Goal: Information Seeking & Learning: Check status

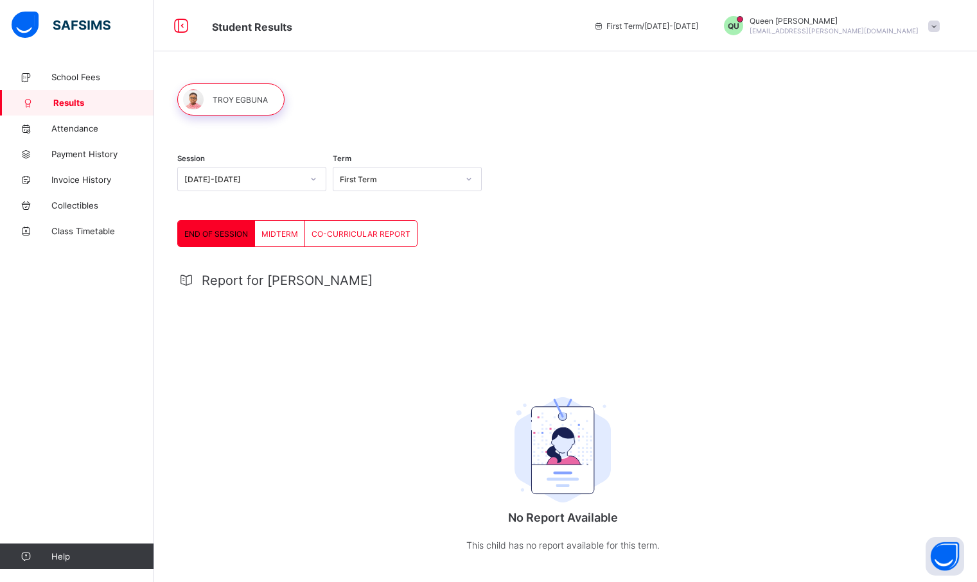
click at [292, 284] on span "Report for [PERSON_NAME]" at bounding box center [287, 280] width 171 height 15
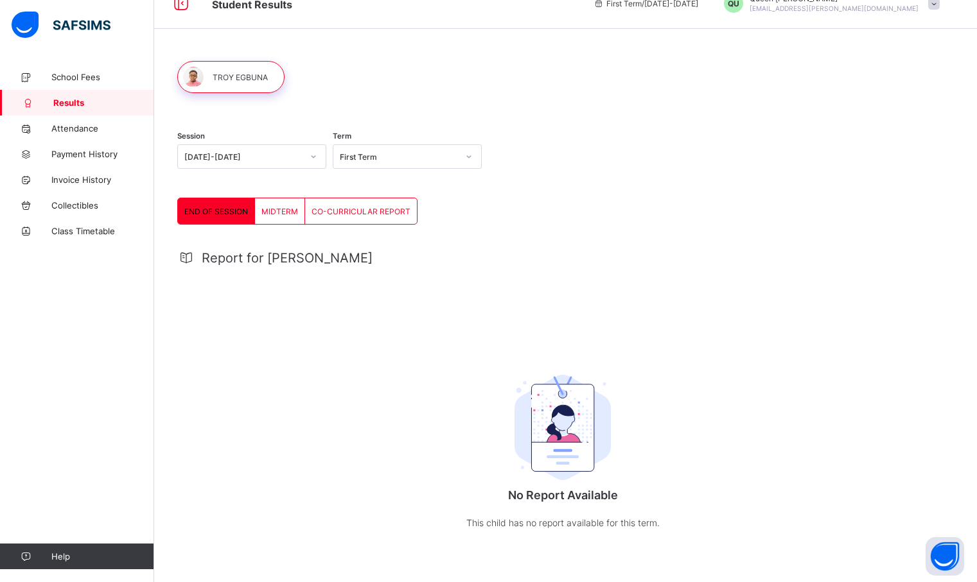
click at [296, 215] on span "MIDTERM" at bounding box center [279, 212] width 37 height 10
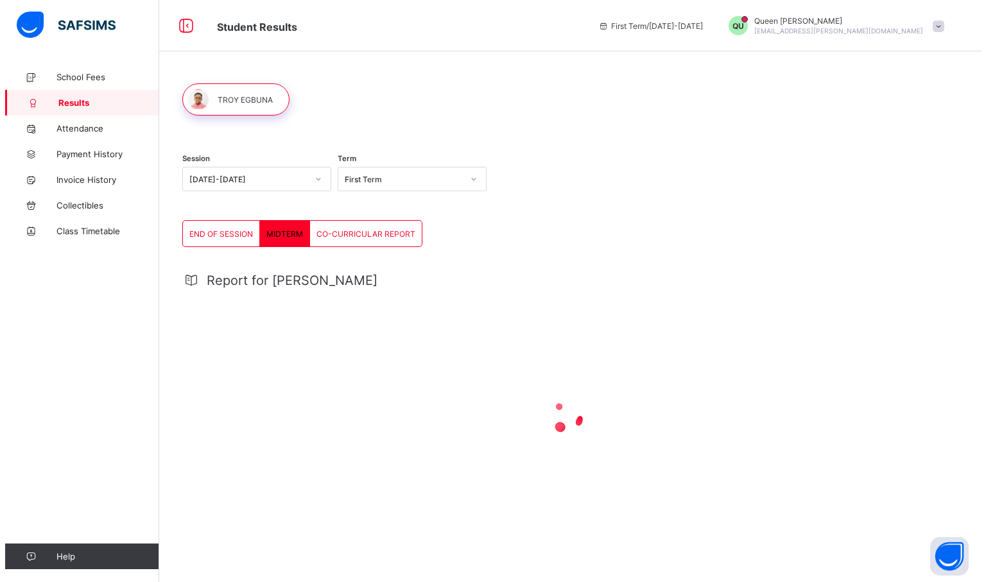
scroll to position [0, 0]
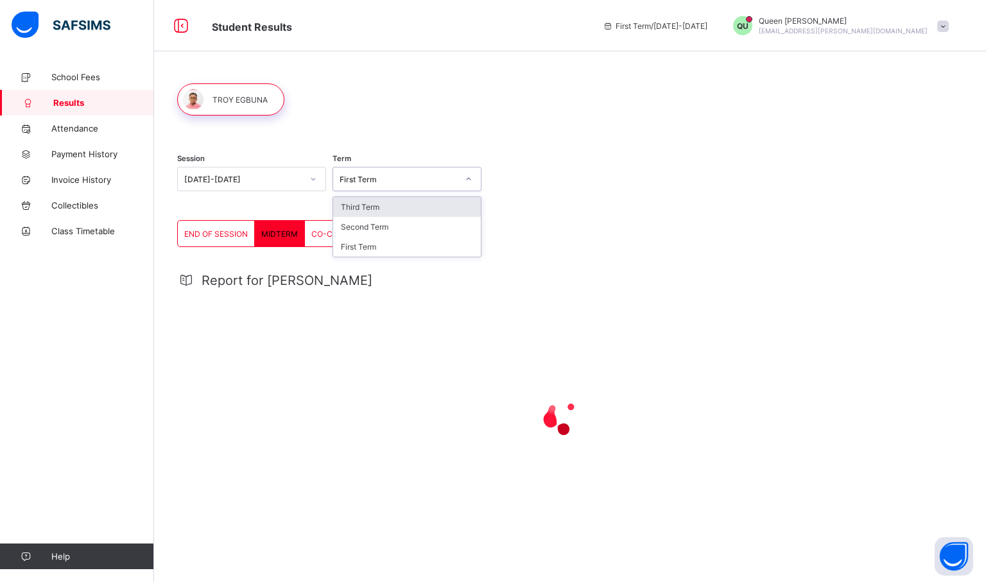
click at [406, 181] on div "First Term" at bounding box center [399, 180] width 118 height 10
click at [365, 216] on div "Third Term" at bounding box center [407, 207] width 148 height 20
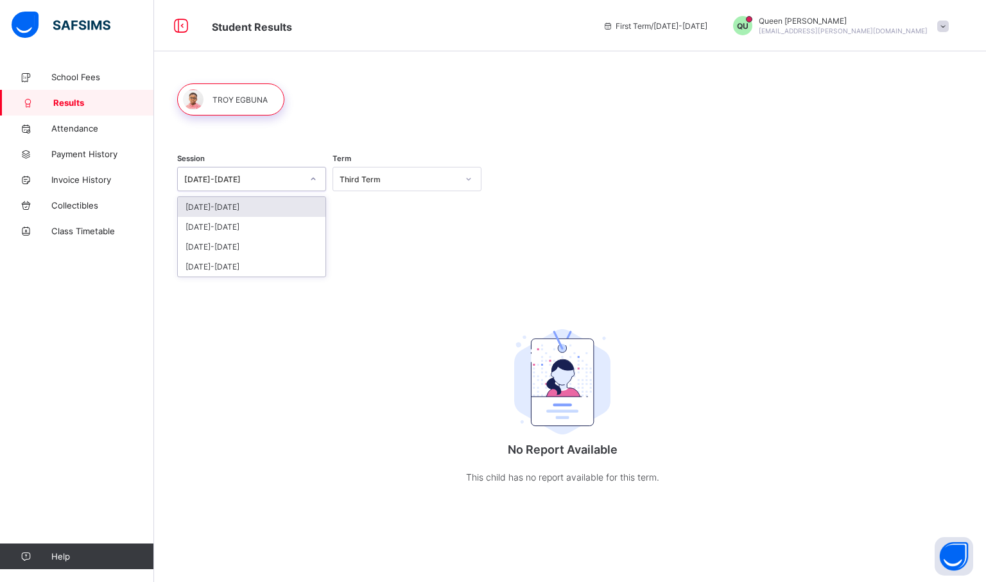
click at [246, 189] on div "[DATE]-[DATE]" at bounding box center [251, 179] width 149 height 24
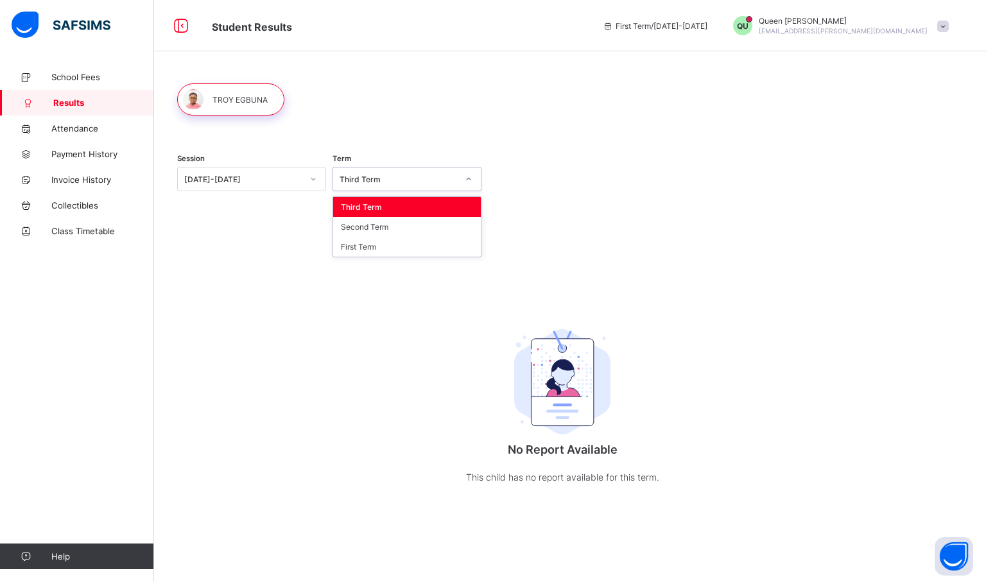
click at [376, 182] on div "Third Term" at bounding box center [399, 180] width 118 height 10
click at [374, 252] on div "First Term" at bounding box center [407, 247] width 148 height 20
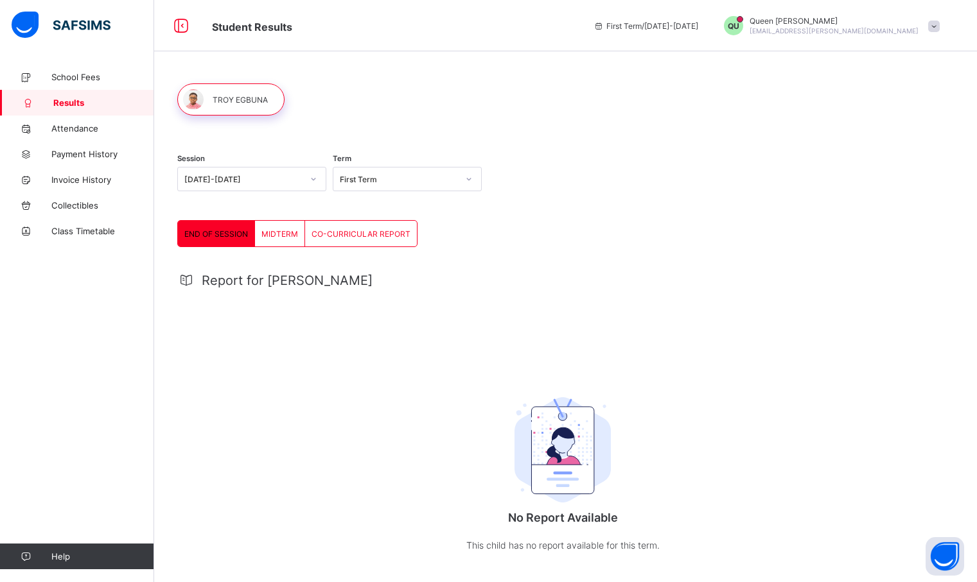
click at [325, 232] on span "CO-CURRICULAR REPORT" at bounding box center [360, 234] width 99 height 10
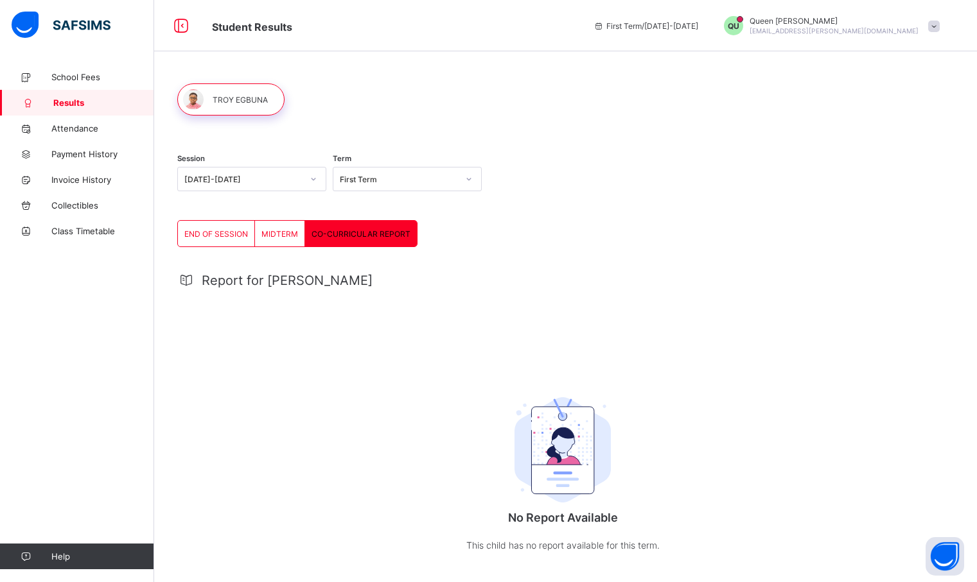
click at [279, 240] on div "MIDTERM" at bounding box center [280, 234] width 50 height 26
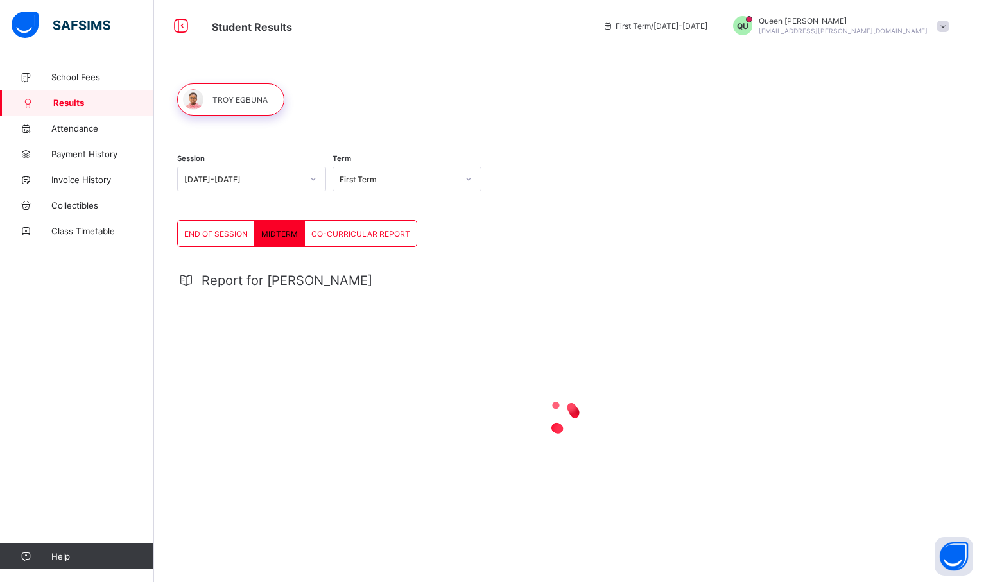
click at [347, 186] on div "First Term" at bounding box center [394, 179] width 123 height 18
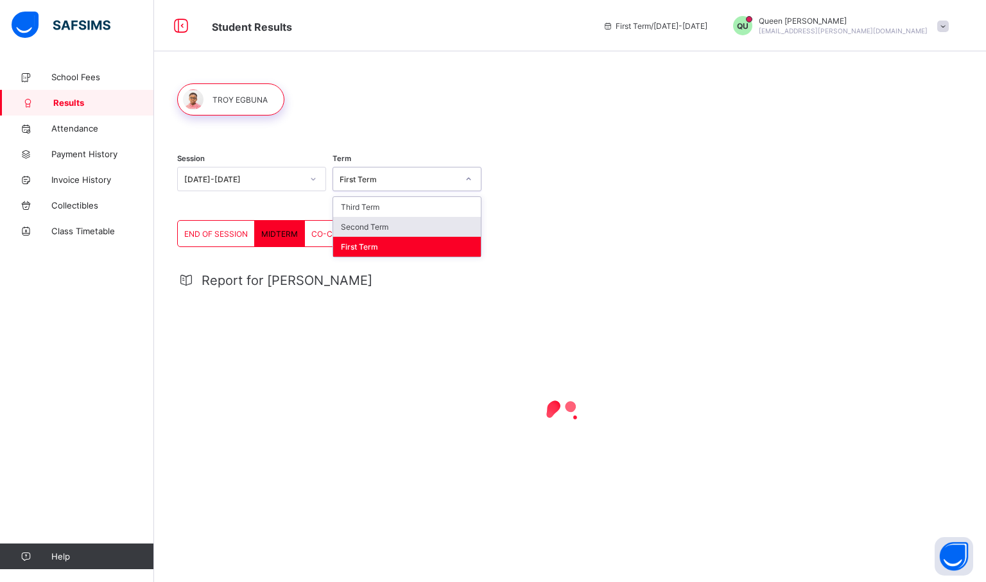
click at [360, 225] on div "Second Term" at bounding box center [407, 227] width 148 height 20
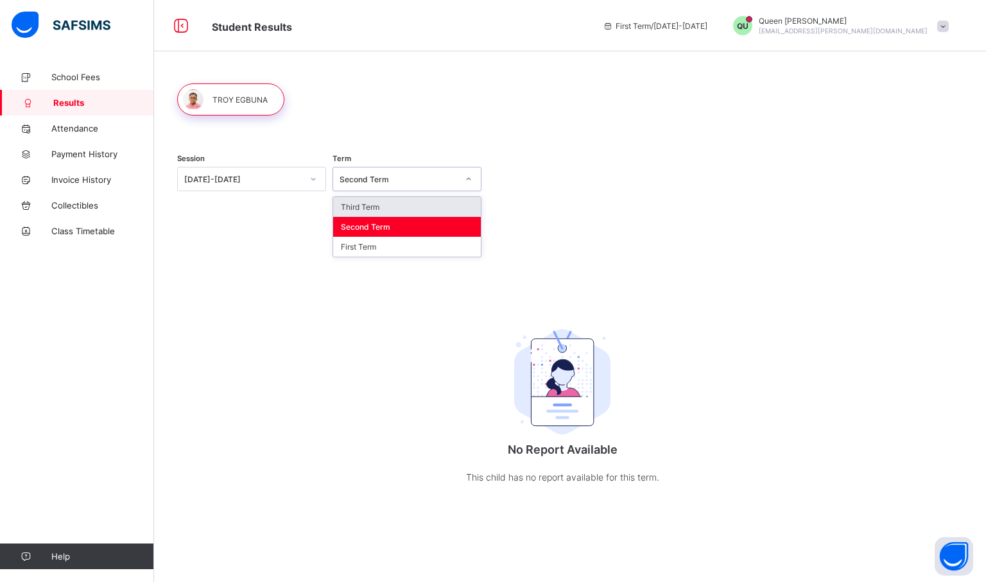
click at [359, 171] on div "Second Term" at bounding box center [394, 179] width 123 height 18
click at [366, 204] on div "Third Term" at bounding box center [407, 207] width 148 height 20
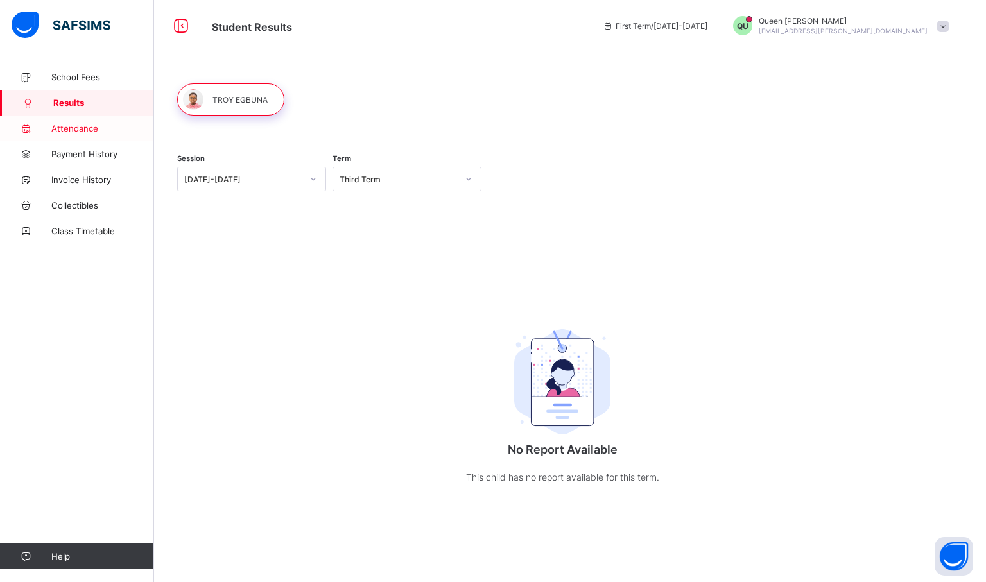
click at [116, 123] on span "Attendance" at bounding box center [102, 128] width 103 height 10
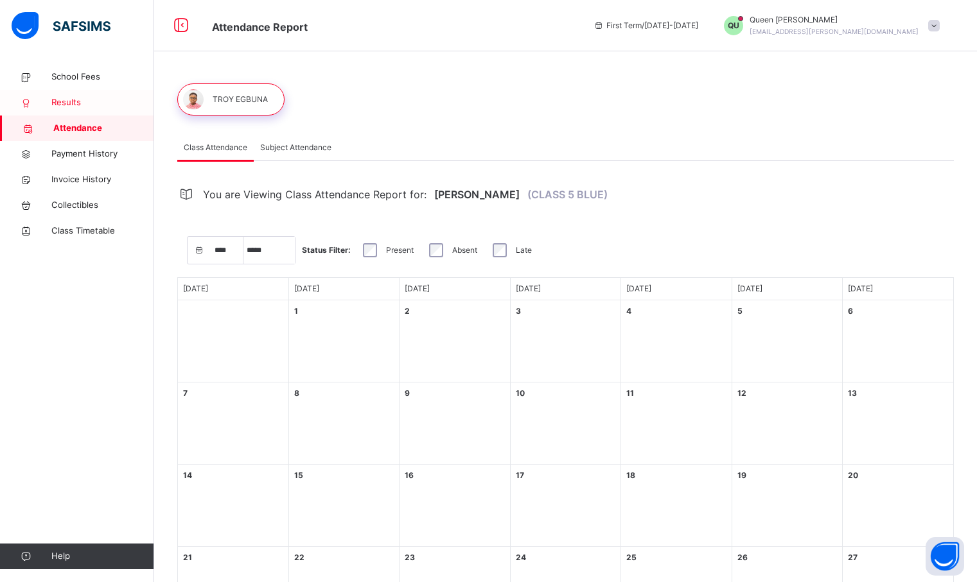
select select "****"
select select "*"
click at [82, 102] on span "Results" at bounding box center [102, 102] width 103 height 13
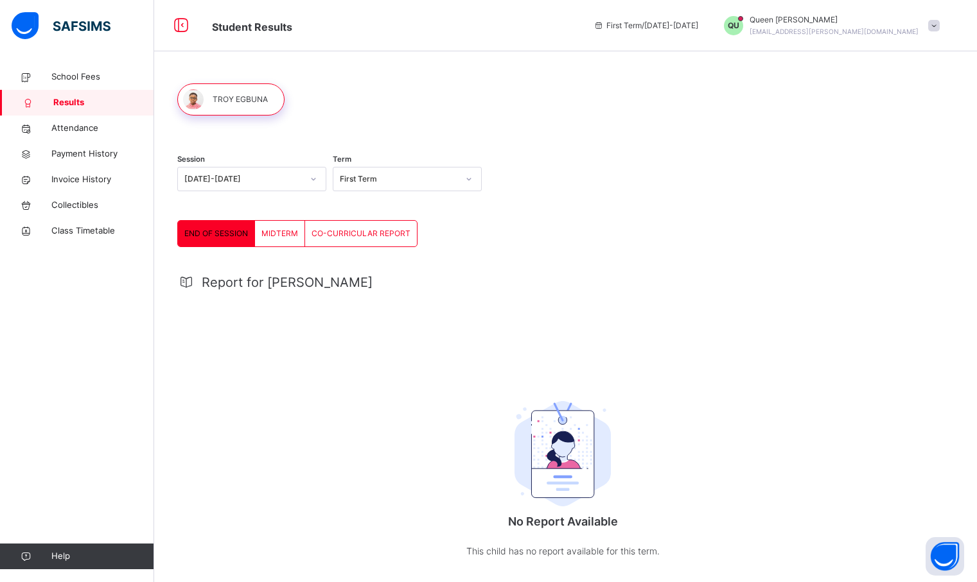
click at [199, 102] on div at bounding box center [230, 99] width 107 height 32
click at [385, 136] on div "Session 2025-2026 Term First Term END OF SESSION MIDTERM CO-CURRICULAR REPORT E…" at bounding box center [565, 337] width 823 height 547
click at [261, 98] on div at bounding box center [230, 99] width 107 height 32
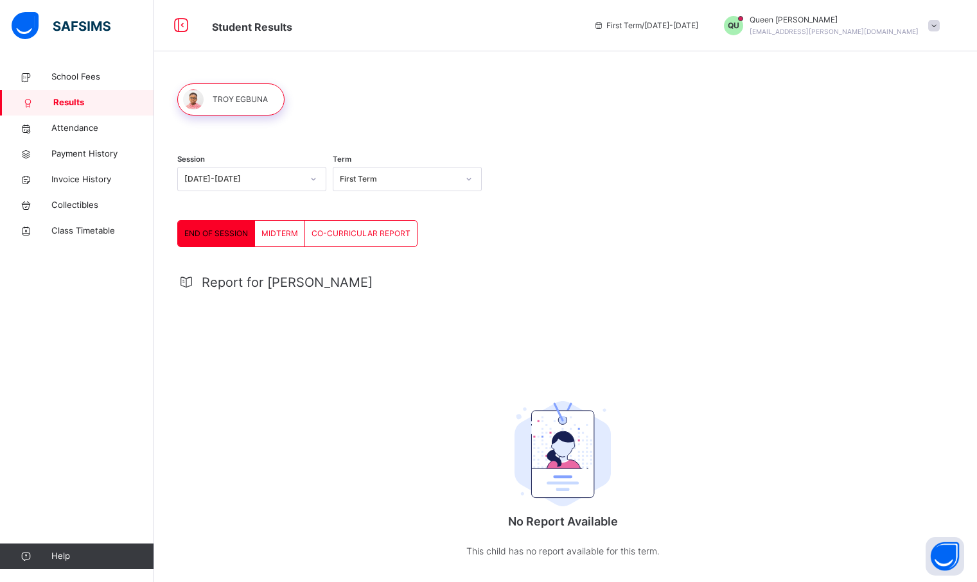
click at [367, 180] on div "First Term" at bounding box center [399, 179] width 118 height 12
click at [363, 213] on div "Third Term" at bounding box center [407, 208] width 148 height 22
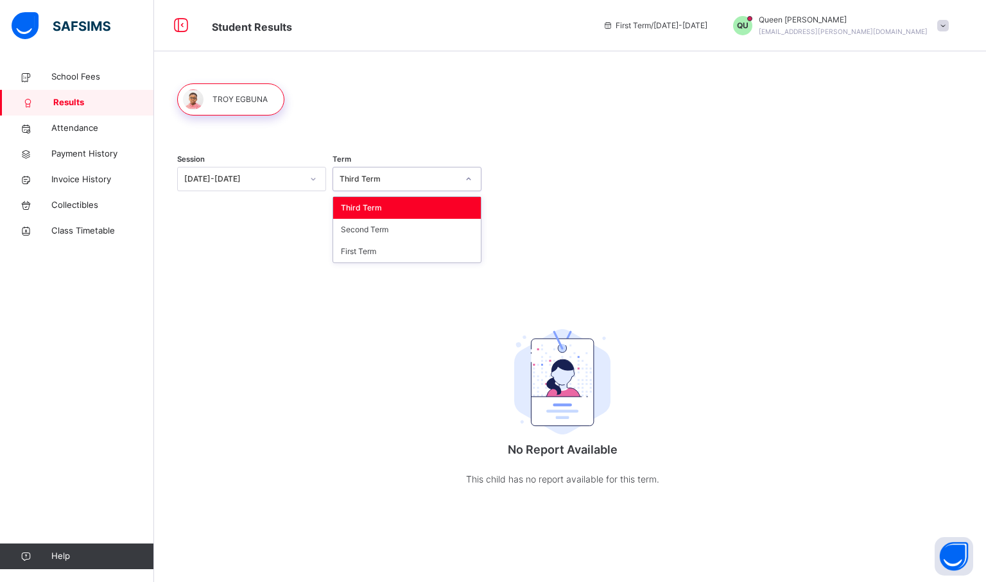
click at [382, 185] on div "Third Term" at bounding box center [394, 180] width 123 height 20
click at [394, 225] on div "Second Term" at bounding box center [407, 230] width 148 height 22
click at [347, 177] on div "Second Term" at bounding box center [399, 179] width 118 height 12
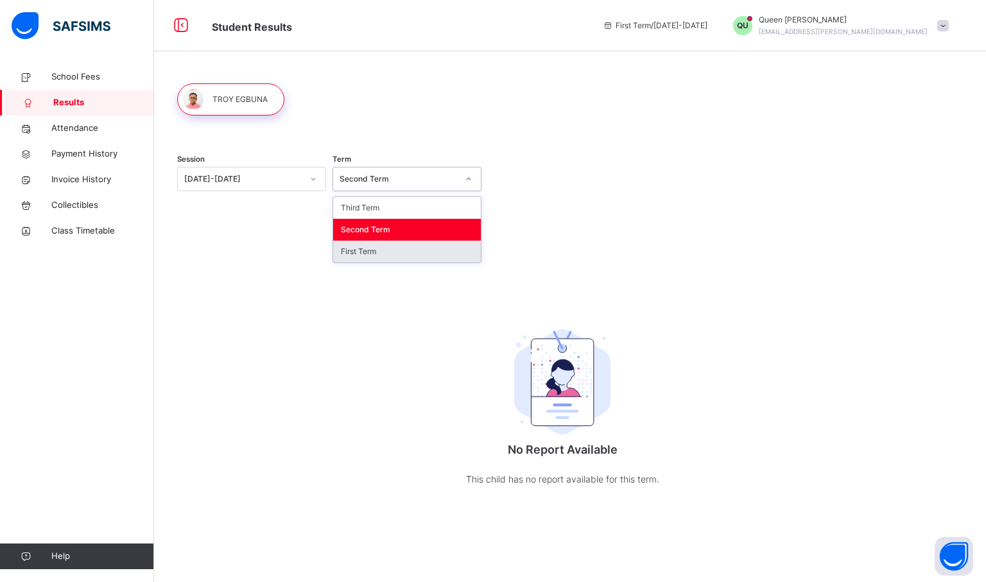
click at [358, 248] on div "First Term" at bounding box center [407, 252] width 148 height 22
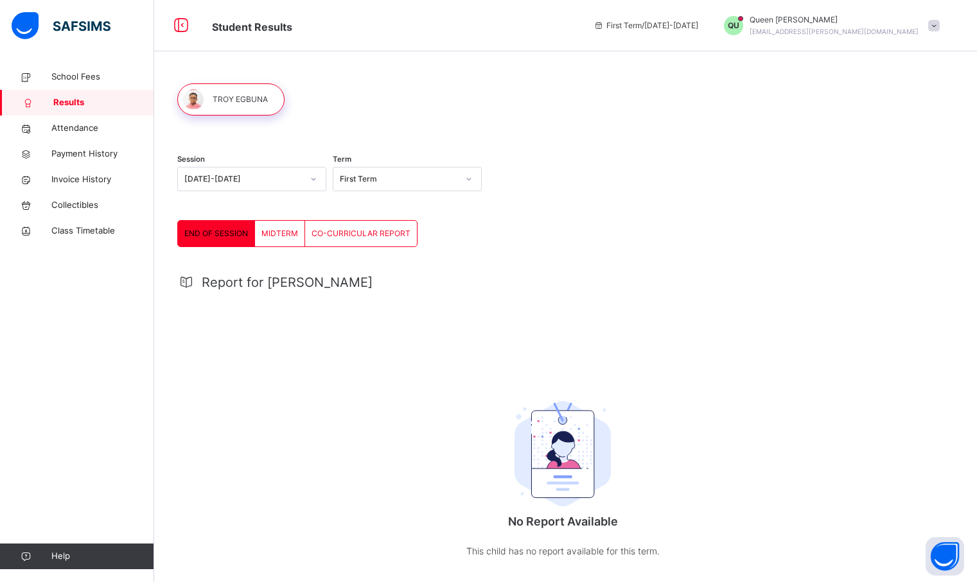
click at [405, 240] on div "CO-CURRICULAR REPORT" at bounding box center [361, 234] width 112 height 26
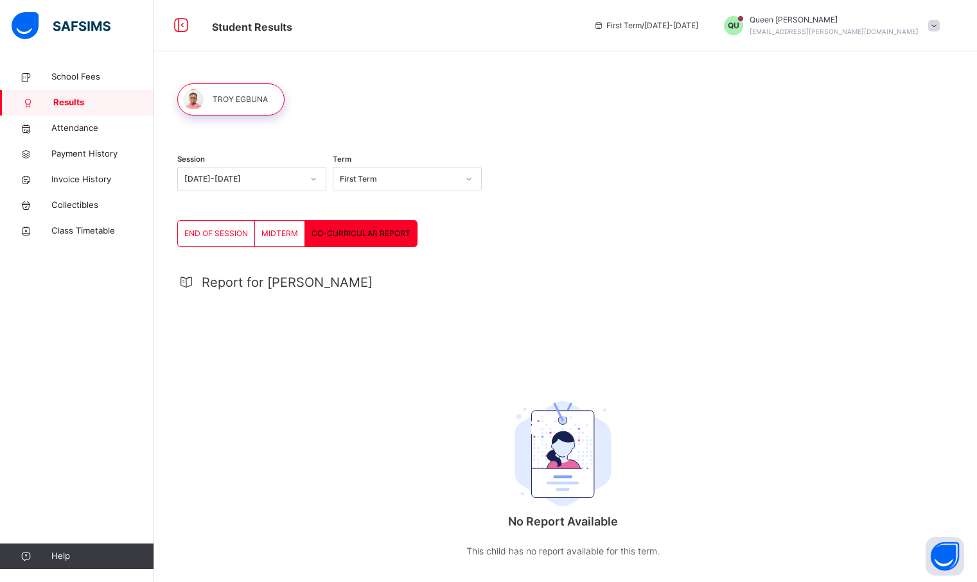
click at [293, 229] on span "MIDTERM" at bounding box center [279, 234] width 37 height 12
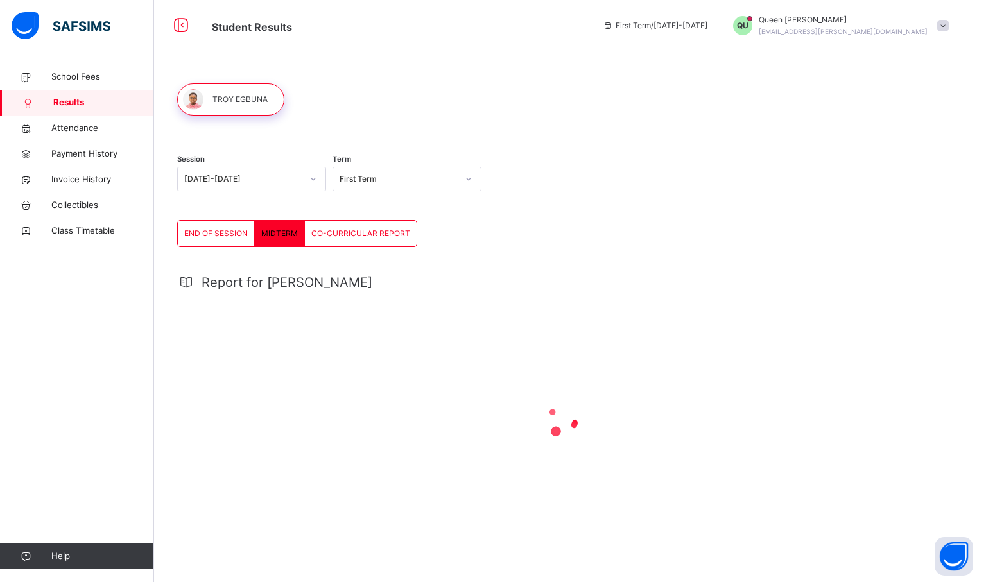
click at [3, 334] on div "School Fees Results Attendance Payment History Invoice History Collectibles Cla…" at bounding box center [77, 316] width 154 height 531
click at [353, 410] on div at bounding box center [562, 420] width 771 height 51
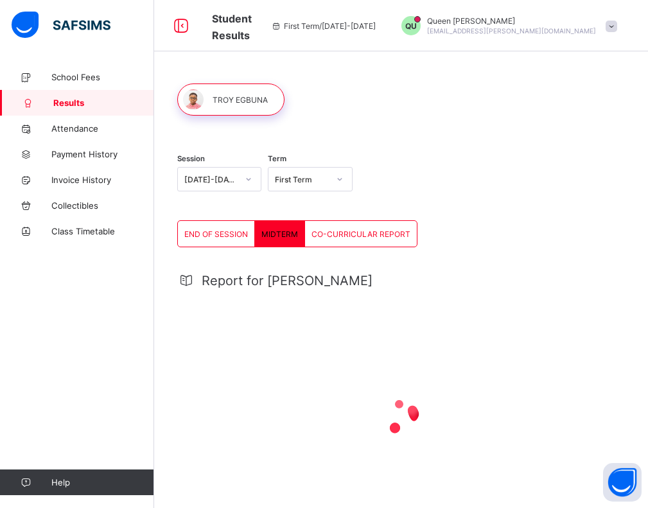
scroll to position [57, 0]
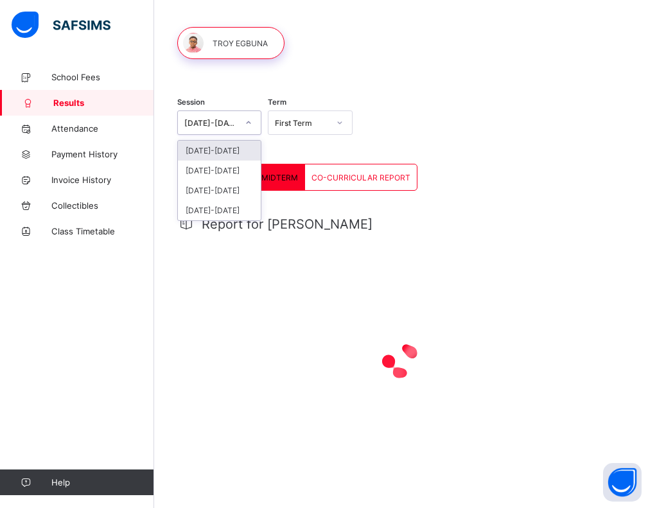
click at [240, 120] on div at bounding box center [249, 122] width 22 height 21
click at [234, 166] on div "[DATE]-[DATE]" at bounding box center [219, 171] width 83 height 20
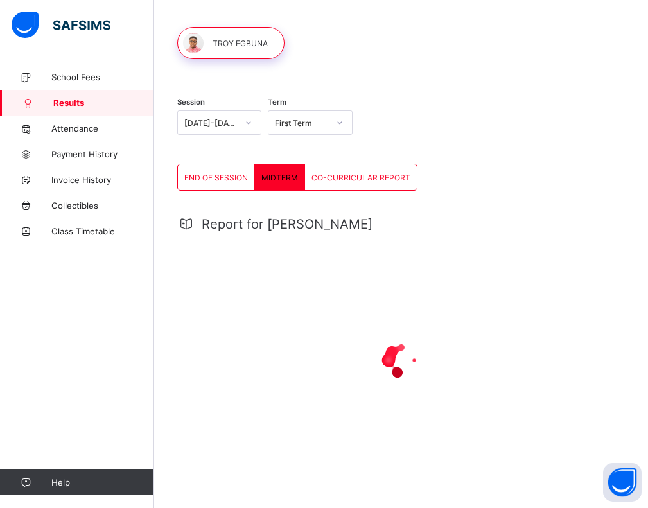
click at [227, 183] on div "END OF SESSION" at bounding box center [216, 177] width 77 height 26
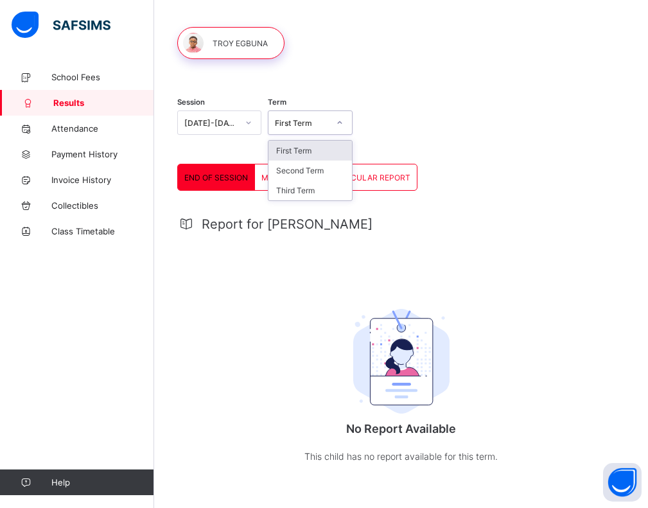
click at [328, 127] on div "First Term" at bounding box center [301, 123] width 53 height 10
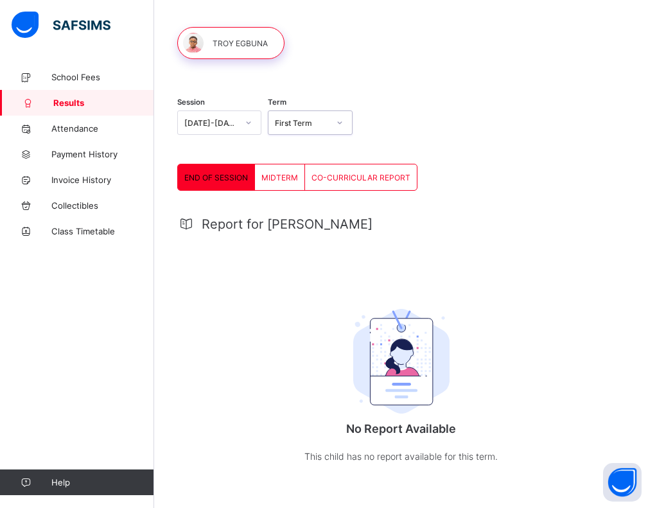
click at [328, 127] on div "First Term" at bounding box center [301, 123] width 53 height 10
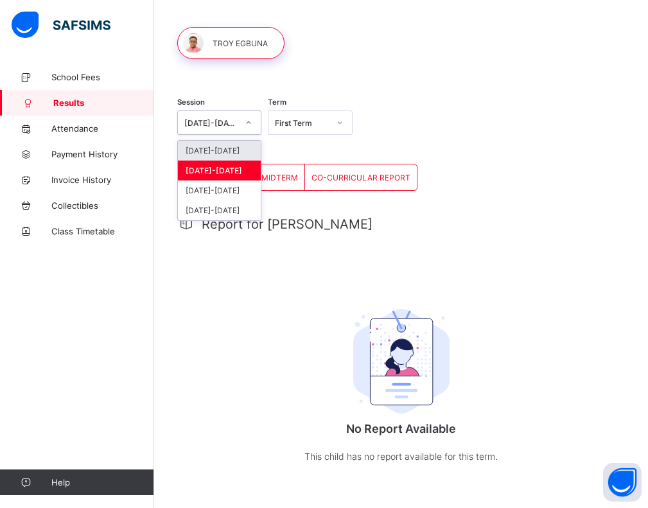
click at [243, 120] on div at bounding box center [249, 122] width 22 height 21
click at [230, 190] on div "[DATE]-[DATE]" at bounding box center [219, 190] width 83 height 20
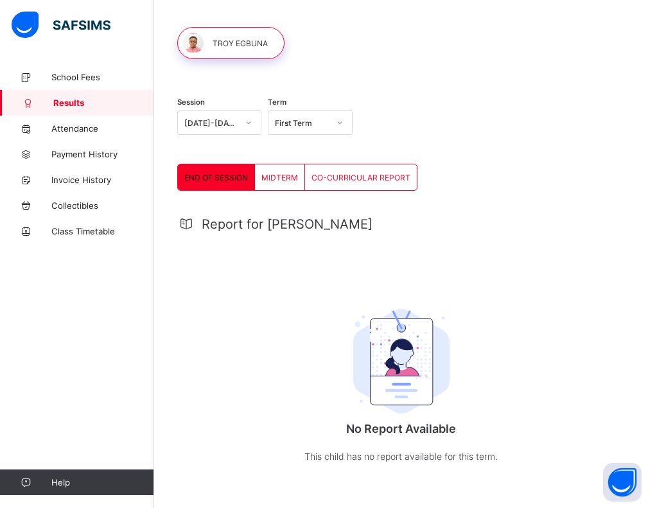
click at [270, 272] on div "Report for [PERSON_NAME] No Report Available This child has no report available…" at bounding box center [401, 350] width 448 height 293
click at [315, 188] on div "CO-CURRICULAR REPORT" at bounding box center [361, 177] width 112 height 26
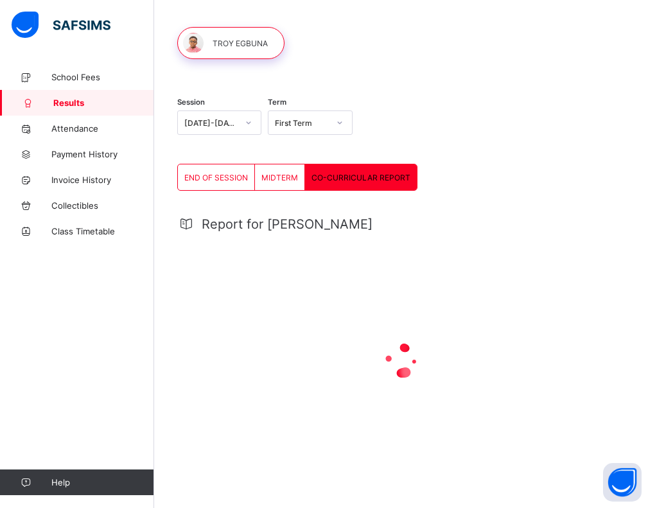
click at [228, 173] on span "END OF SESSION" at bounding box center [216, 178] width 64 height 10
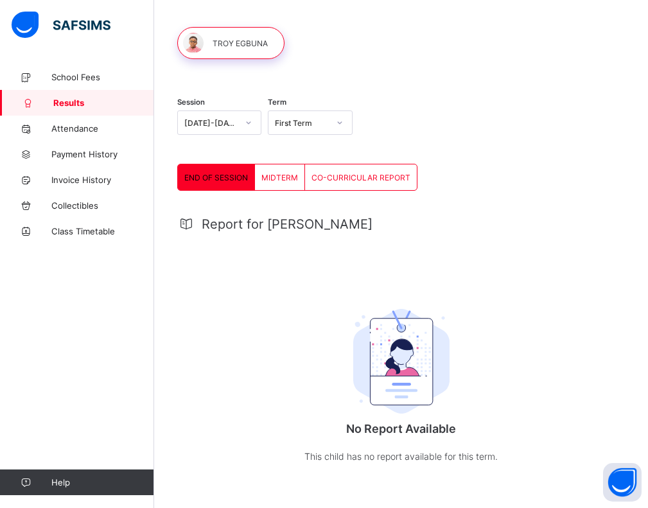
click at [264, 186] on div "MIDTERM" at bounding box center [280, 177] width 50 height 26
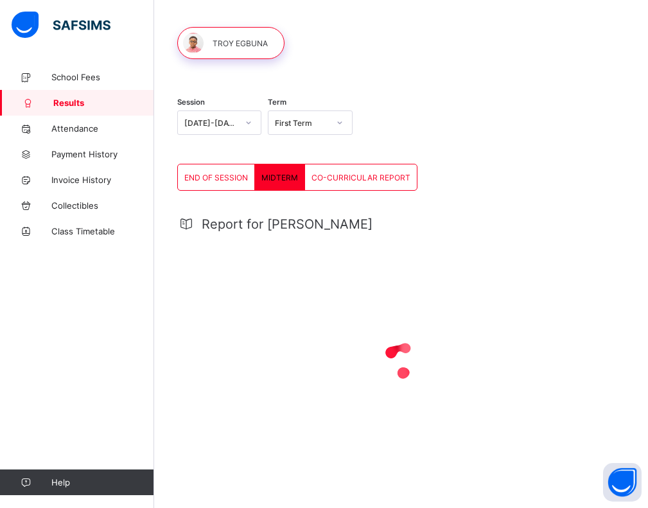
click at [335, 184] on div "CO-CURRICULAR REPORT" at bounding box center [361, 177] width 112 height 26
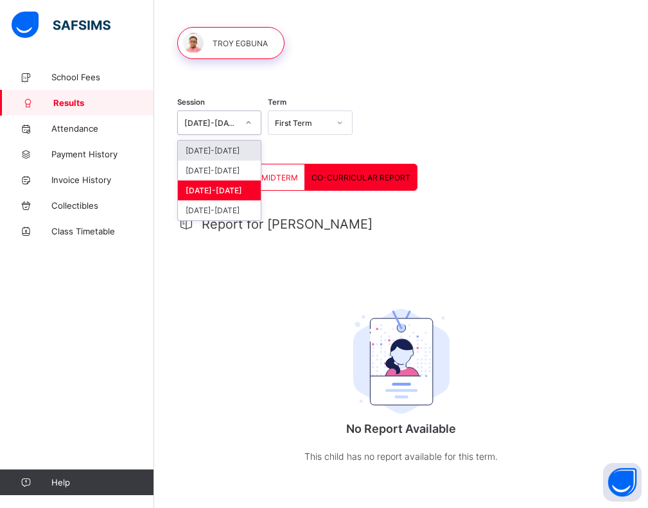
click at [220, 123] on div "2023-2024" at bounding box center [210, 123] width 53 height 10
click at [219, 157] on div "[DATE]-[DATE]" at bounding box center [219, 151] width 83 height 20
